Goal: Task Accomplishment & Management: Manage account settings

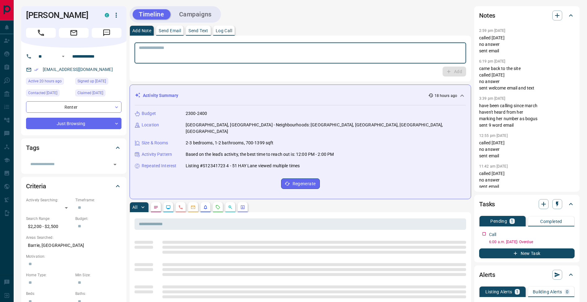
click at [215, 53] on textarea at bounding box center [300, 53] width 323 height 16
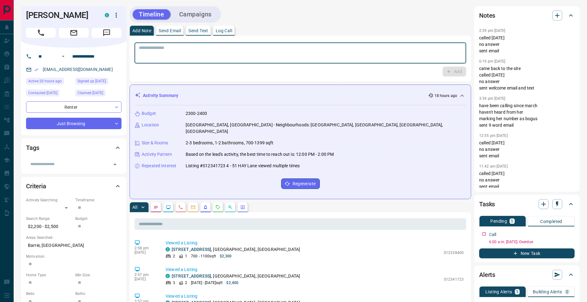
click at [229, 54] on textarea at bounding box center [300, 53] width 323 height 16
click at [222, 56] on textarea at bounding box center [300, 53] width 323 height 16
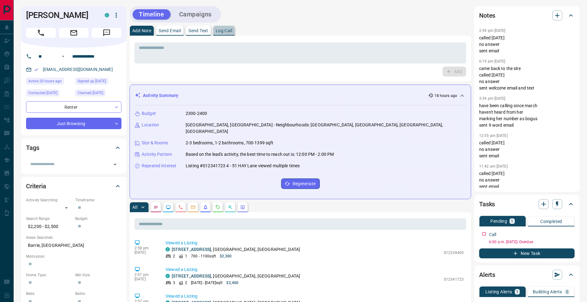
click at [227, 33] on p "Log Call" at bounding box center [224, 31] width 16 height 4
click at [455, 73] on button "Log Call" at bounding box center [454, 72] width 24 height 10
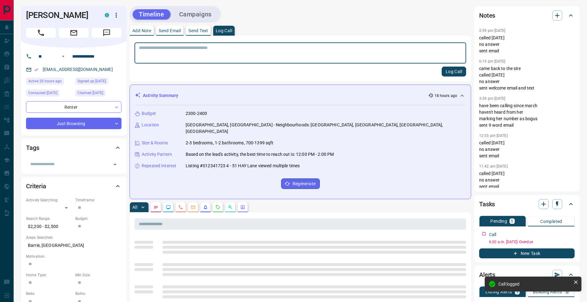
drag, startPoint x: 138, startPoint y: 32, endPoint x: 141, endPoint y: 40, distance: 8.6
click at [138, 33] on p "Add Note" at bounding box center [141, 31] width 19 height 4
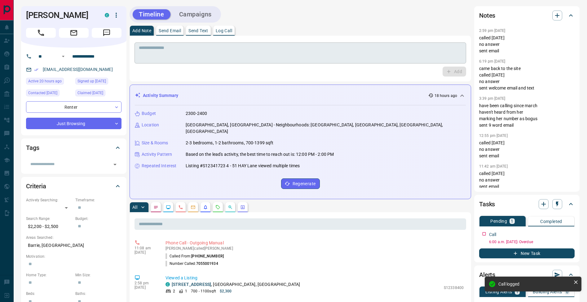
click at [151, 56] on textarea at bounding box center [300, 53] width 323 height 16
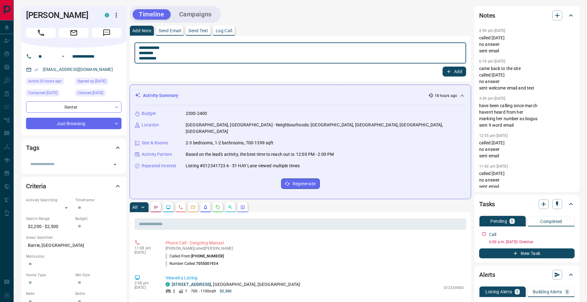
click at [141, 53] on textarea "**********" at bounding box center [300, 53] width 323 height 16
type textarea "**********"
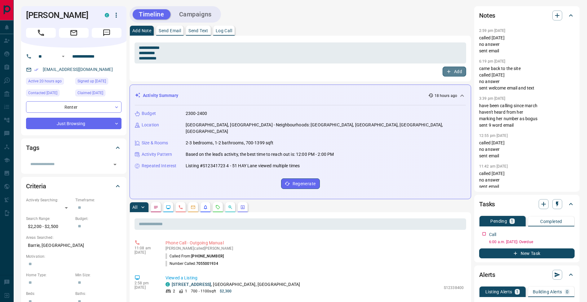
drag, startPoint x: 455, startPoint y: 70, endPoint x: 483, endPoint y: 99, distance: 40.3
click at [455, 70] on button "Add" at bounding box center [454, 72] width 24 height 10
click at [572, 233] on icon "button" at bounding box center [570, 233] width 5 height 5
click at [567, 244] on li "Edit" at bounding box center [560, 244] width 27 height 9
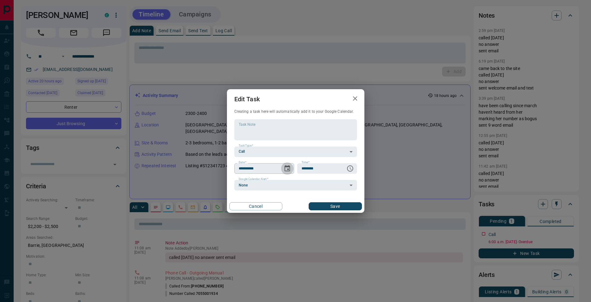
click at [289, 169] on icon "Choose date, selected date is Aug 12, 2025" at bounding box center [287, 168] width 7 height 7
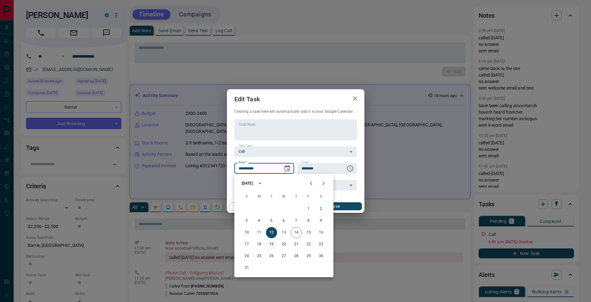
click at [274, 244] on button "19" at bounding box center [271, 244] width 11 height 11
type input "**********"
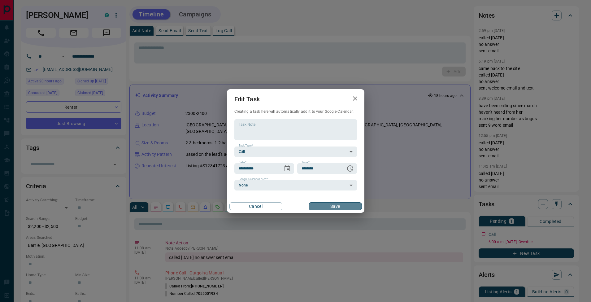
click at [346, 207] on button "Save" at bounding box center [335, 206] width 53 height 8
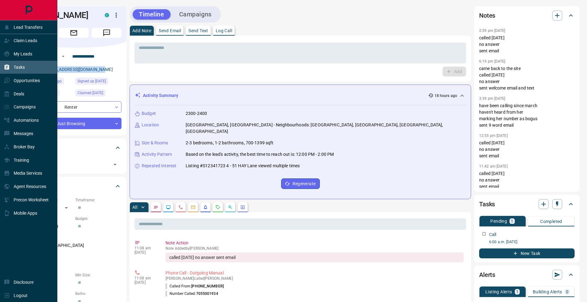
click at [35, 66] on div "Tasks" at bounding box center [28, 67] width 57 height 13
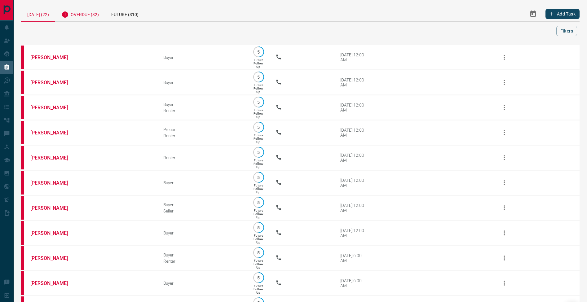
click at [94, 15] on div "Overdue (32)" at bounding box center [80, 13] width 50 height 15
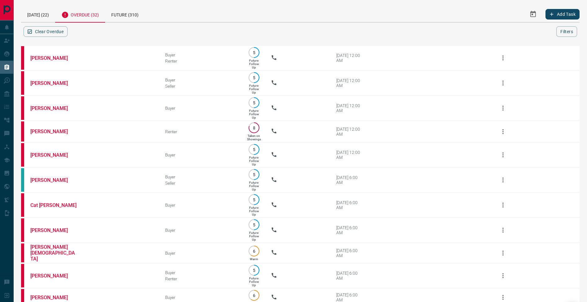
click at [292, 33] on div at bounding box center [312, 31] width 487 height 11
